Goal: Transaction & Acquisition: Purchase product/service

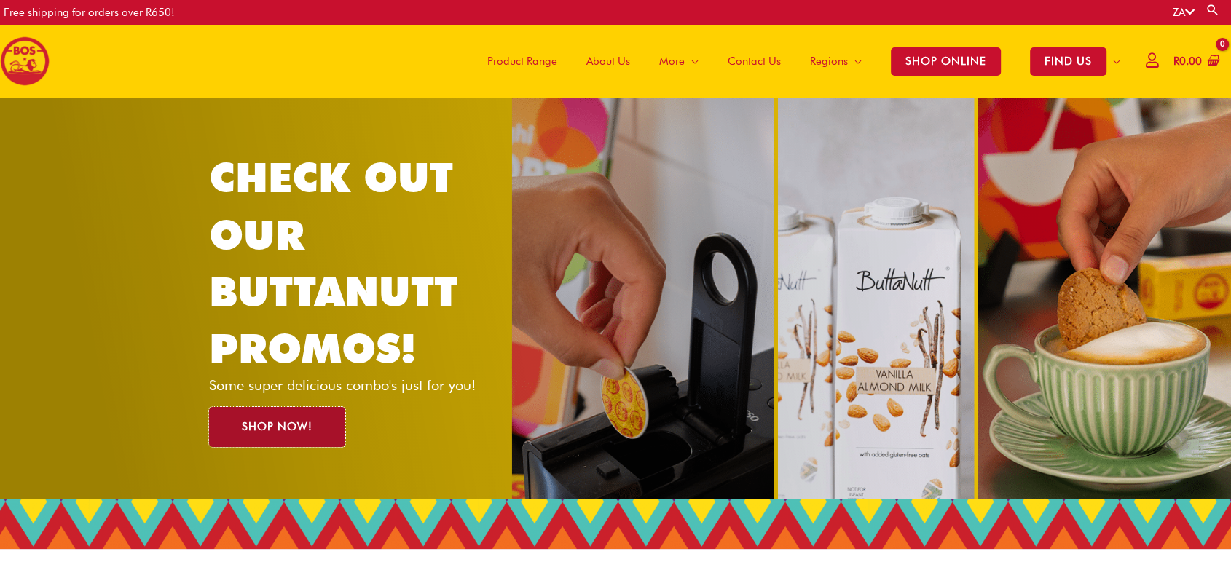
click at [304, 417] on link "SHOP NOW!" at bounding box center [277, 427] width 136 height 40
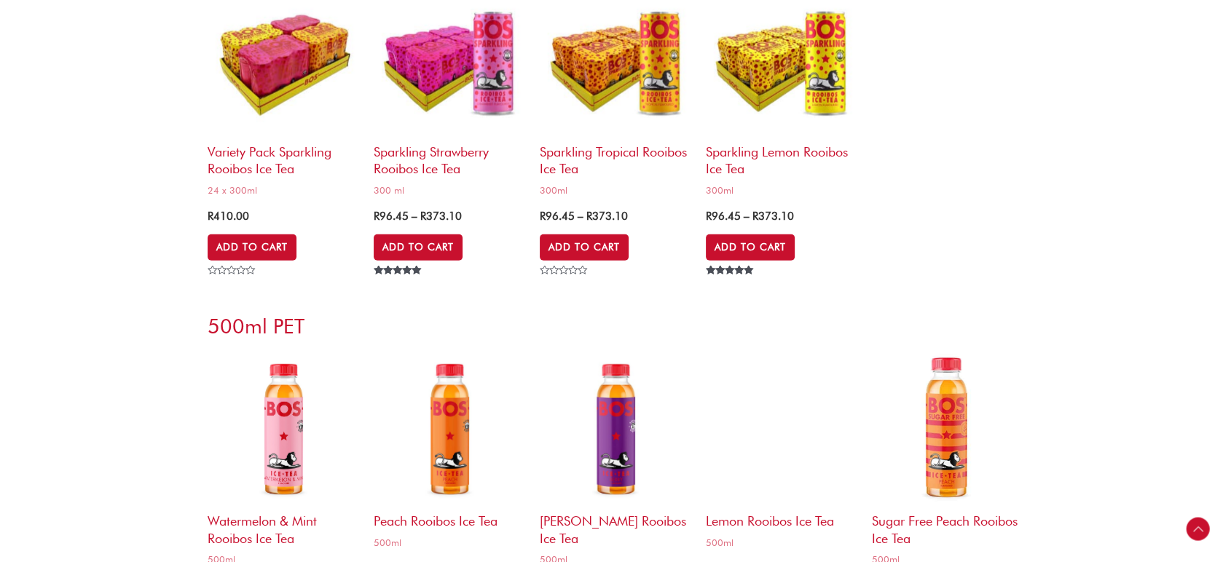
scroll to position [3950, 0]
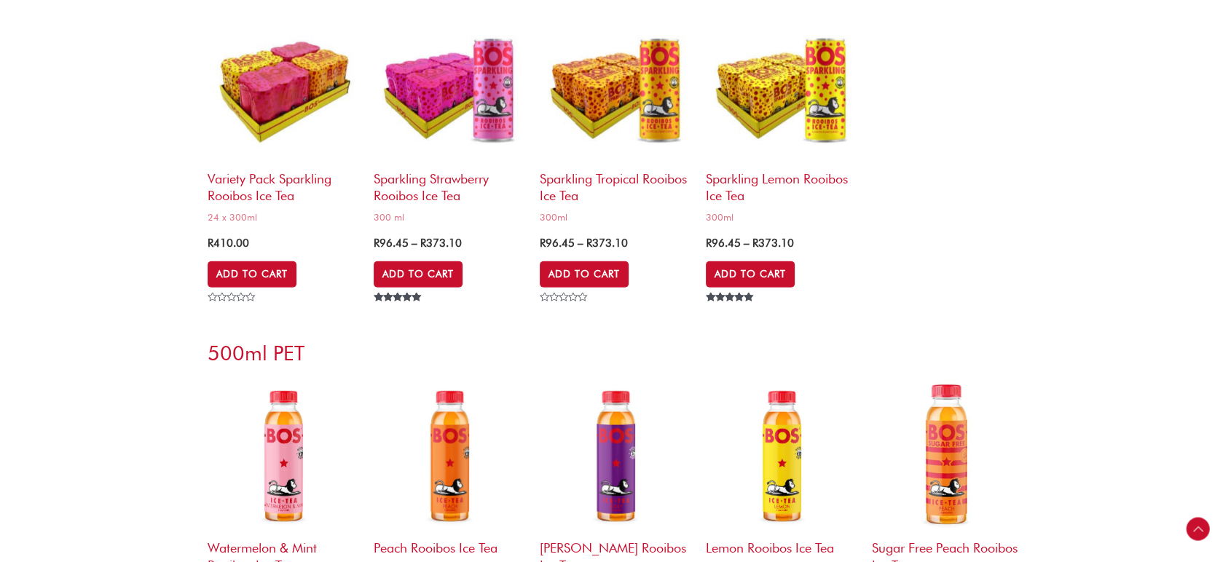
scroll to position [3927, 0]
